Goal: Task Accomplishment & Management: Manage account settings

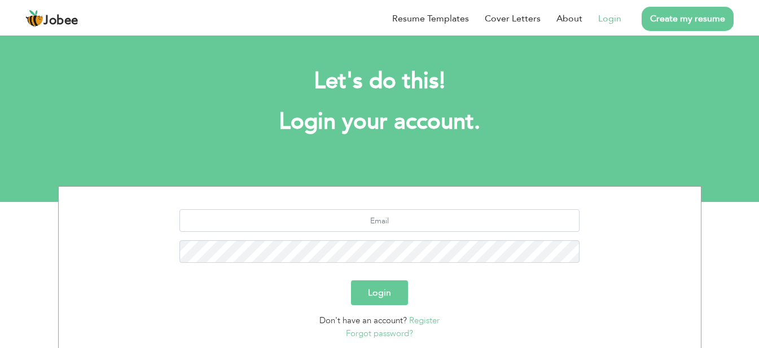
click at [623, 16] on ul "Resume Templates Cover Letters About Login Create my resume" at bounding box center [554, 18] width 357 height 29
click at [398, 208] on section "Login Don't have an account? Register Forgot password?" at bounding box center [379, 272] width 625 height 171
click at [385, 226] on input "text" at bounding box center [379, 220] width 400 height 23
type input "[EMAIL_ADDRESS][DOMAIN_NAME]"
click at [378, 294] on button "Login" at bounding box center [379, 292] width 57 height 25
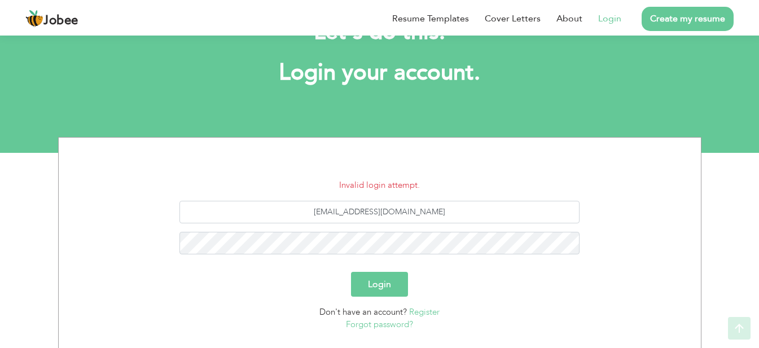
scroll to position [113, 0]
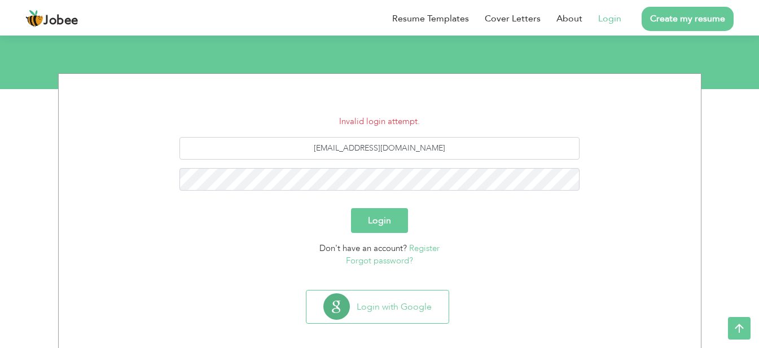
click at [395, 212] on button "Login" at bounding box center [379, 220] width 57 height 25
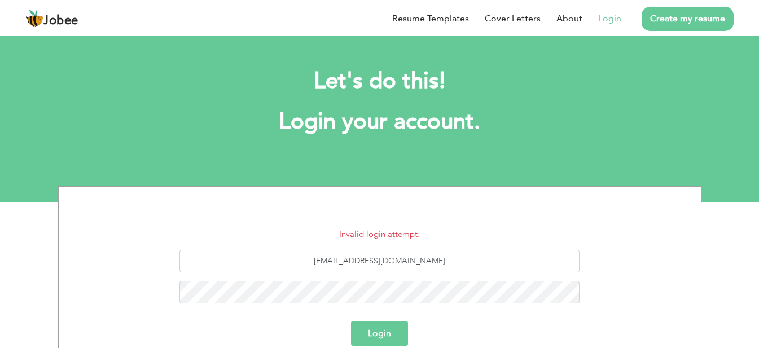
scroll to position [113, 0]
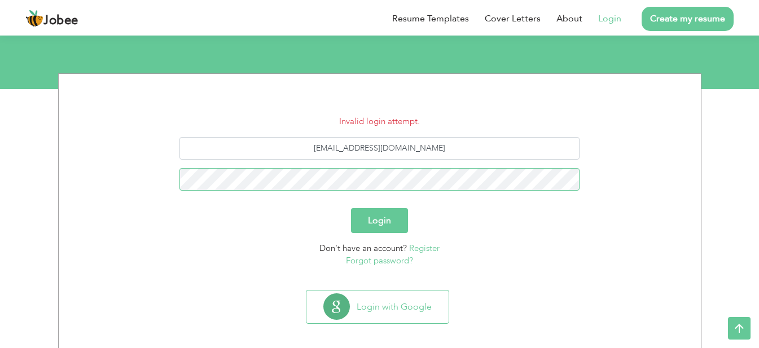
click at [351, 208] on button "Login" at bounding box center [379, 220] width 57 height 25
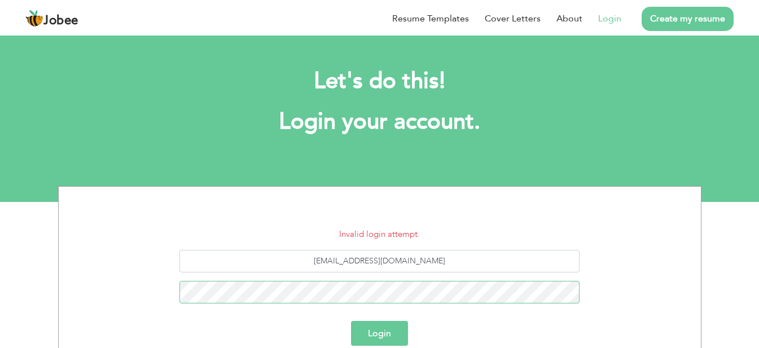
click at [351, 321] on button "Login" at bounding box center [379, 333] width 57 height 25
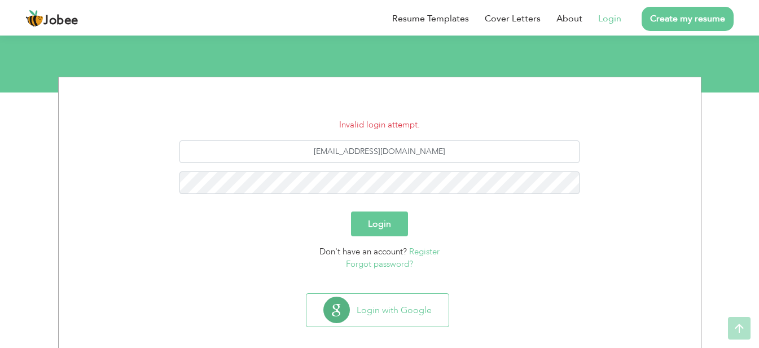
scroll to position [113, 0]
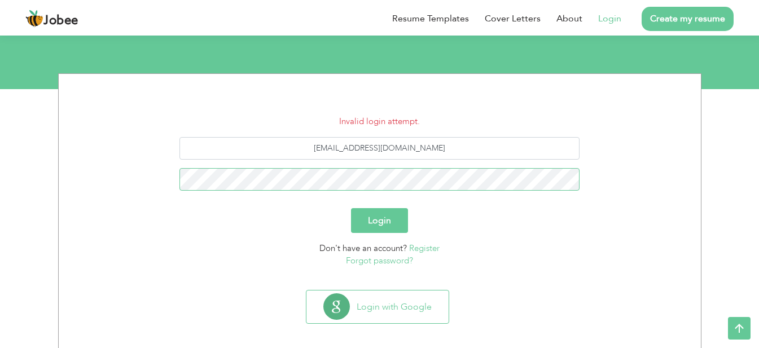
click at [351, 208] on button "Login" at bounding box center [379, 220] width 57 height 25
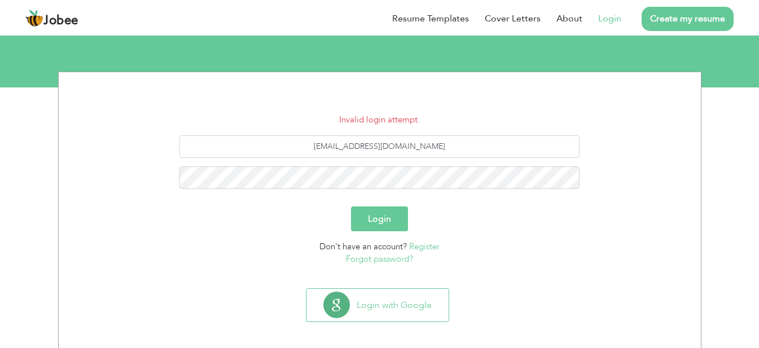
scroll to position [121, 0]
